Goal: Communication & Community: Answer question/provide support

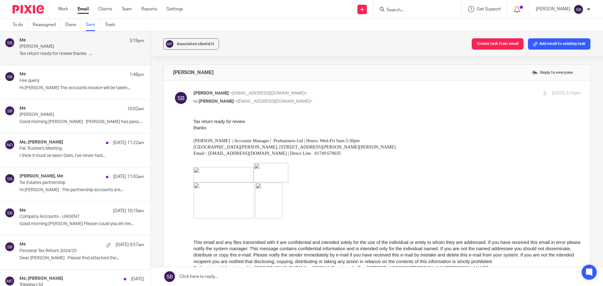
click at [422, 10] on input "Search" at bounding box center [414, 11] width 57 height 6
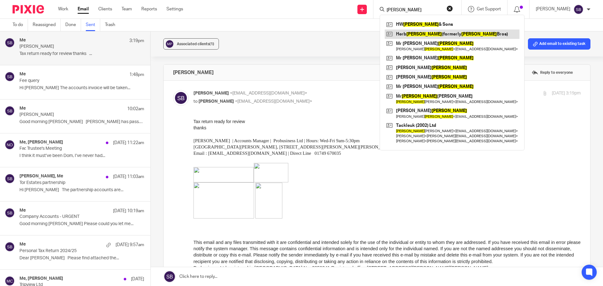
type input "stott"
click at [422, 36] on link at bounding box center [452, 34] width 135 height 9
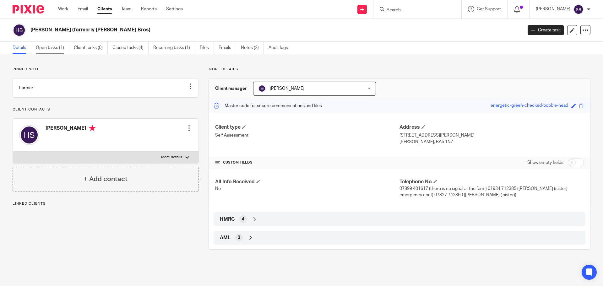
click at [49, 50] on link "Open tasks (1)" at bounding box center [52, 48] width 33 height 12
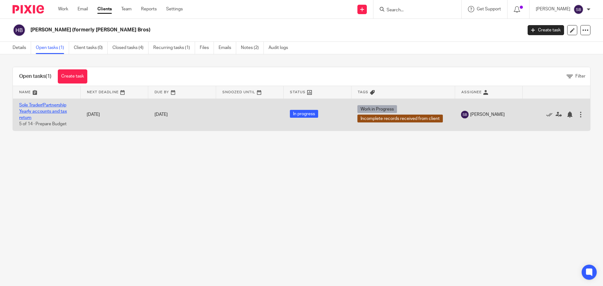
click at [29, 107] on link "Sole Trader/Partnership Yearly accounts and tax return" at bounding box center [43, 111] width 48 height 17
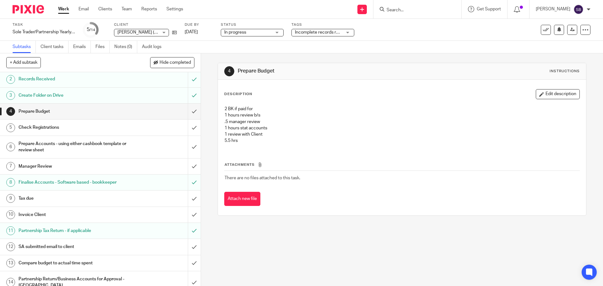
scroll to position [25, 0]
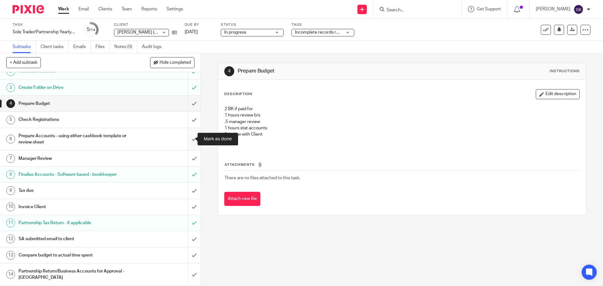
click at [187, 138] on input "submit" at bounding box center [100, 139] width 201 height 22
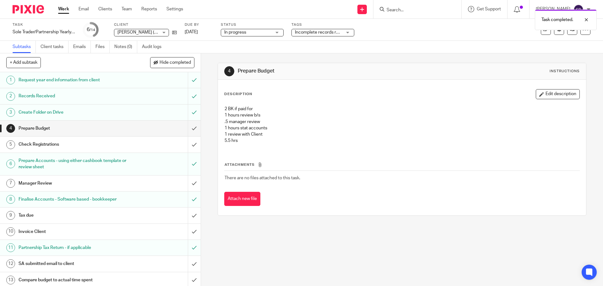
click at [345, 32] on div "Incomplete records received from client + 1" at bounding box center [322, 33] width 63 height 8
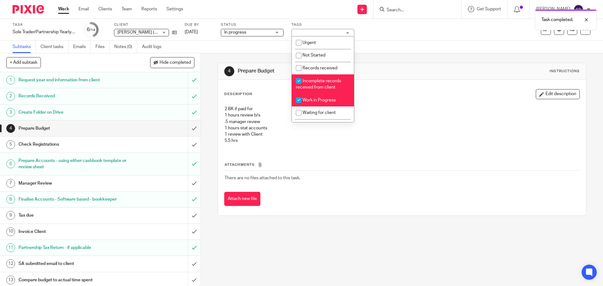
click at [298, 80] on input "checkbox" at bounding box center [299, 81] width 12 height 12
checkbox input "false"
click at [299, 100] on input "checkbox" at bounding box center [299, 100] width 12 height 12
checkbox input "false"
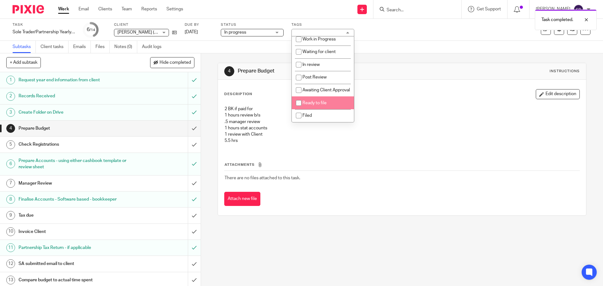
scroll to position [67, 0]
click at [297, 59] on input "checkbox" at bounding box center [299, 65] width 12 height 12
checkbox input "true"
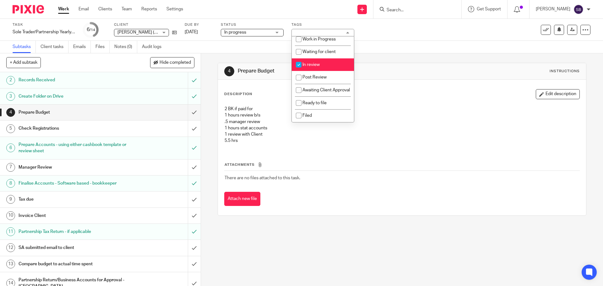
scroll to position [25, 0]
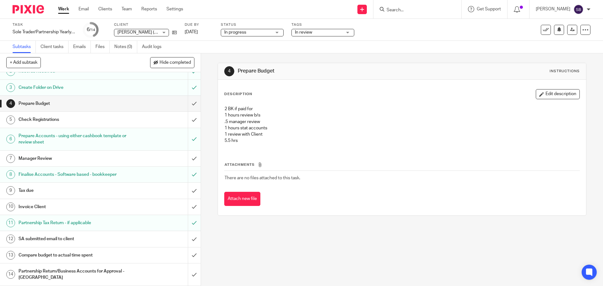
click at [39, 190] on h1 "Tax due" at bounding box center [73, 190] width 109 height 9
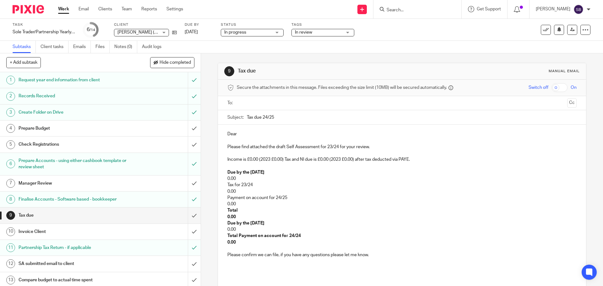
click at [421, 7] on form at bounding box center [419, 9] width 67 height 8
click at [420, 9] on input "Search" at bounding box center [414, 11] width 57 height 6
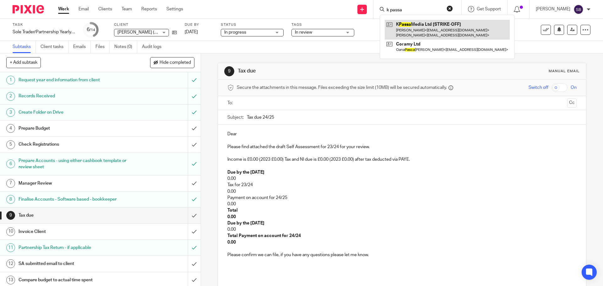
type input "k passa"
click at [419, 26] on link at bounding box center [447, 29] width 125 height 19
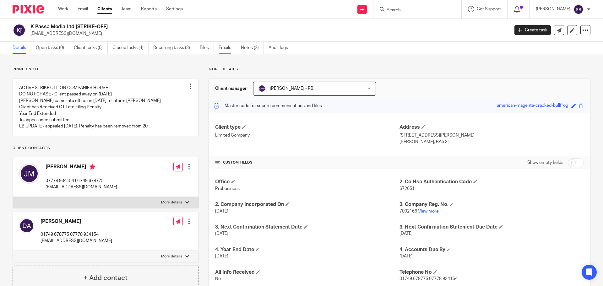
click at [224, 48] on link "Emails" at bounding box center [228, 48] width 18 height 12
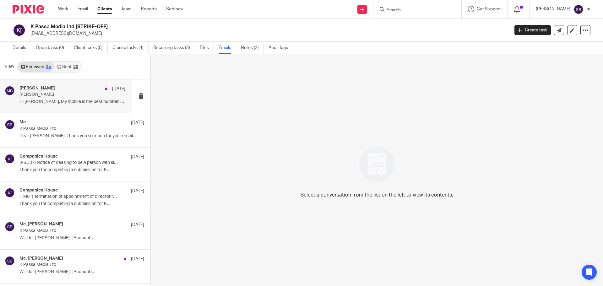
click at [30, 92] on p "Juliana" at bounding box center [61, 94] width 85 height 5
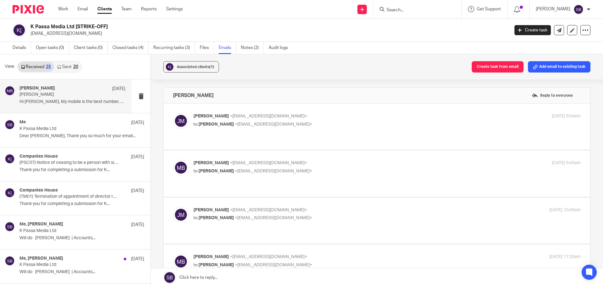
click at [220, 254] on div "Martin Bowe <martinbowe@probusinessuk.com> to juliana malucelli <julimalu@gmail…" at bounding box center [322, 261] width 258 height 14
checkbox input "true"
click at [74, 67] on div "20" at bounding box center [75, 67] width 5 height 4
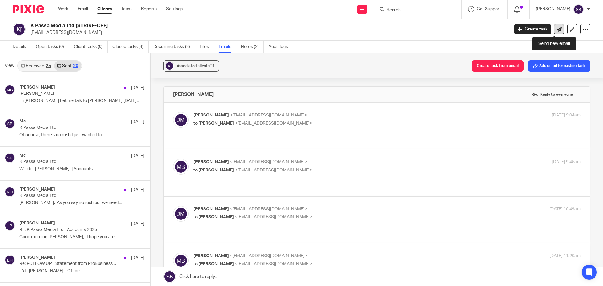
click at [557, 30] on icon at bounding box center [559, 29] width 5 height 5
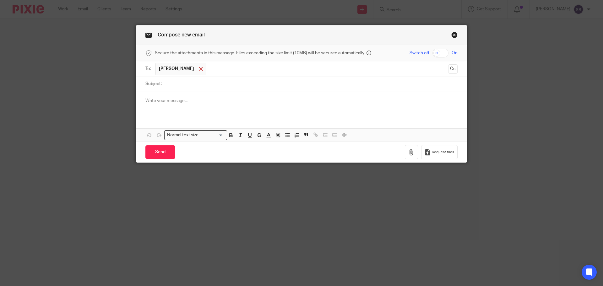
click at [198, 72] on div at bounding box center [200, 68] width 7 height 9
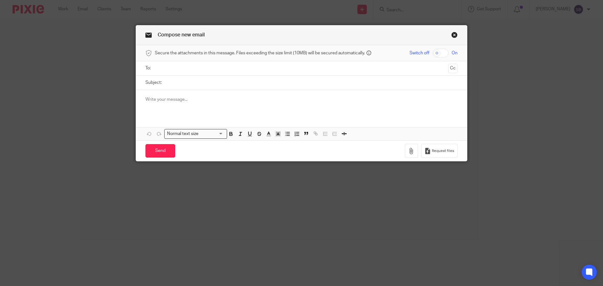
click at [197, 71] on input "text" at bounding box center [301, 68] width 289 height 7
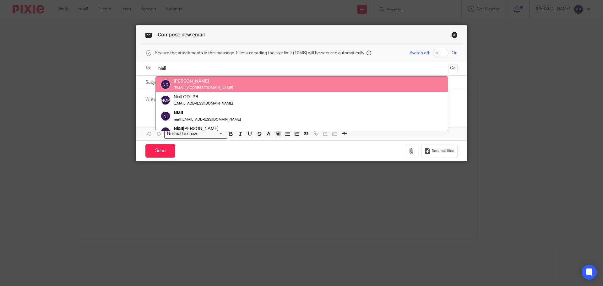
type input "niall"
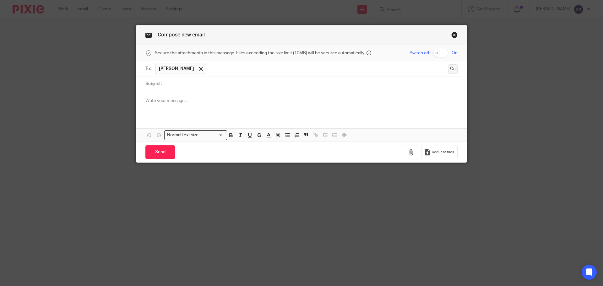
click at [452, 67] on button "Cc" at bounding box center [452, 68] width 9 height 9
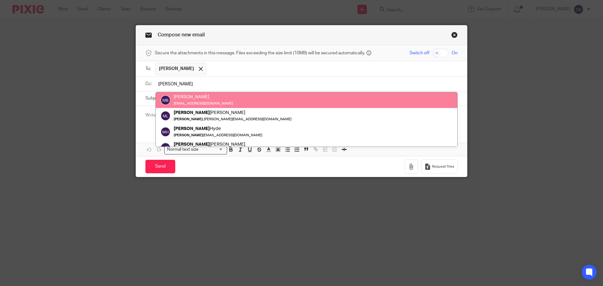
type input "martin"
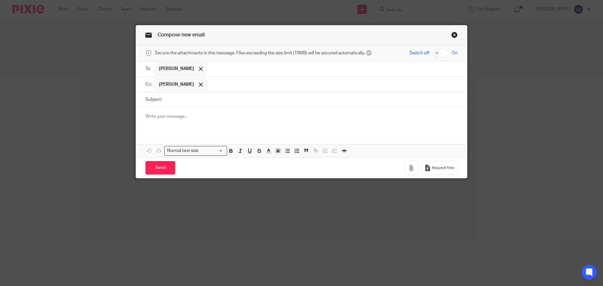
click at [171, 99] on input "Subject:" at bounding box center [311, 100] width 293 height 14
type input "update - K Passa Media Ltd"
click at [145, 117] on p at bounding box center [301, 116] width 312 height 6
click at [231, 100] on input "update - K Passa Media Ltd" at bounding box center [311, 100] width 293 height 14
type input "update - K Passa Media Ltd - update"
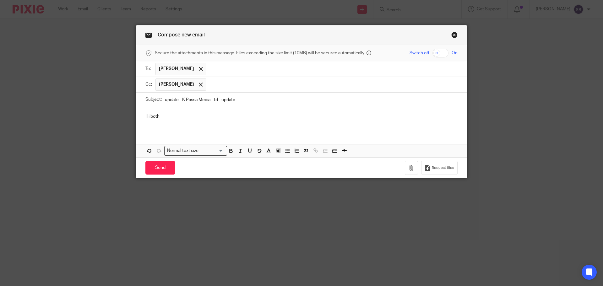
click at [170, 117] on p "Hi both" at bounding box center [301, 116] width 312 height 6
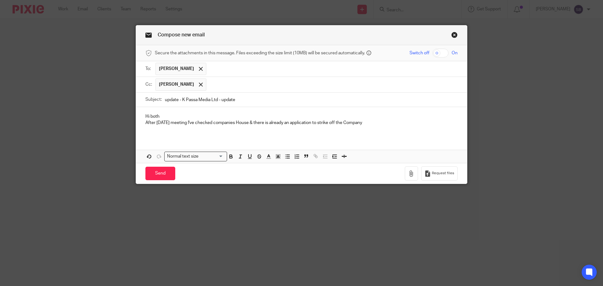
click at [214, 123] on p "After today's meeting I've checked companies House & there is already an applic…" at bounding box center [301, 123] width 312 height 6
click at [370, 122] on p "After today's meeting I've checked Companies House & there is already an applic…" at bounding box center [301, 123] width 312 height 6
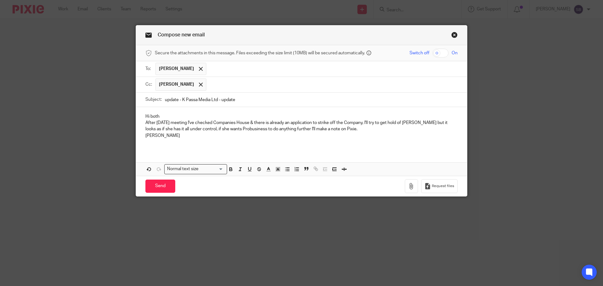
click at [344, 129] on p "After today's meeting I've checked Companies House & there is already an applic…" at bounding box center [301, 126] width 312 height 13
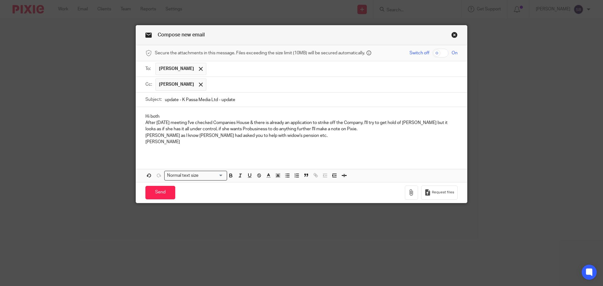
click at [329, 143] on p "Sonia" at bounding box center [301, 142] width 312 height 6
click at [165, 196] on input "Send" at bounding box center [160, 192] width 30 height 13
